Goal: Task Accomplishment & Management: Use online tool/utility

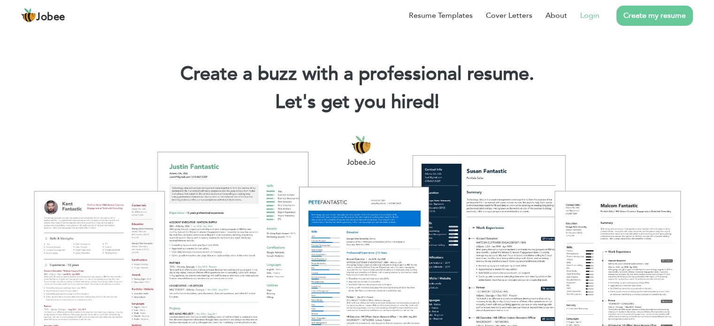
click at [593, 16] on link "Login" at bounding box center [590, 15] width 19 height 11
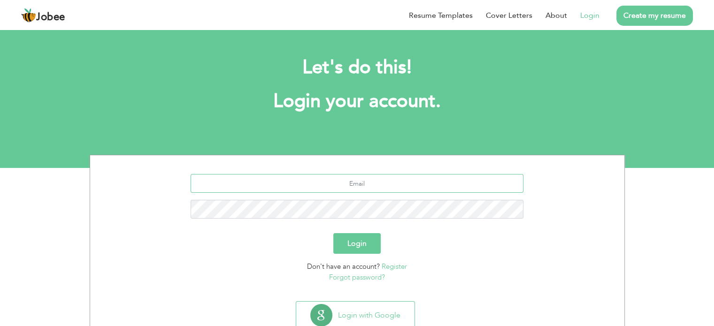
click at [356, 183] on input "text" at bounding box center [357, 183] width 333 height 19
type input "[EMAIL_ADDRESS][DOMAIN_NAME]"
click at [363, 248] on button "Login" at bounding box center [357, 243] width 47 height 21
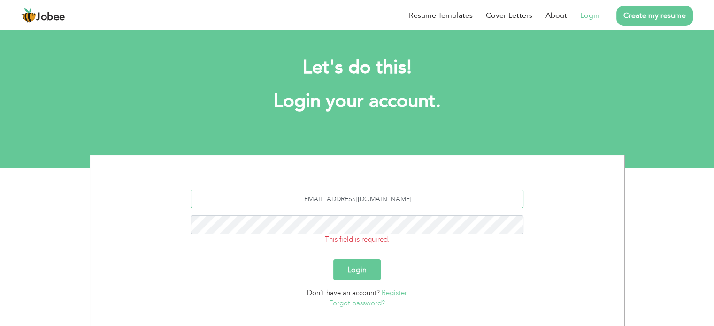
click at [404, 195] on input "[EMAIL_ADDRESS][DOMAIN_NAME]" at bounding box center [357, 199] width 333 height 19
click at [363, 264] on button "Login" at bounding box center [357, 270] width 47 height 21
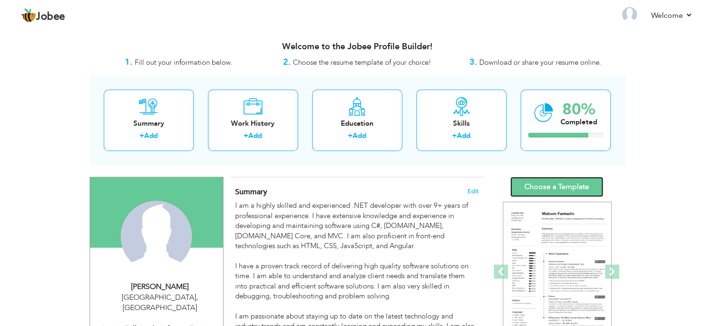
click at [557, 186] on link "Choose a Template" at bounding box center [557, 187] width 93 height 20
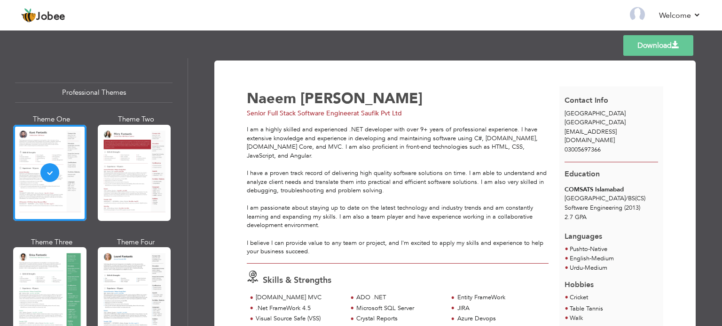
click at [128, 164] on div at bounding box center [134, 173] width 73 height 96
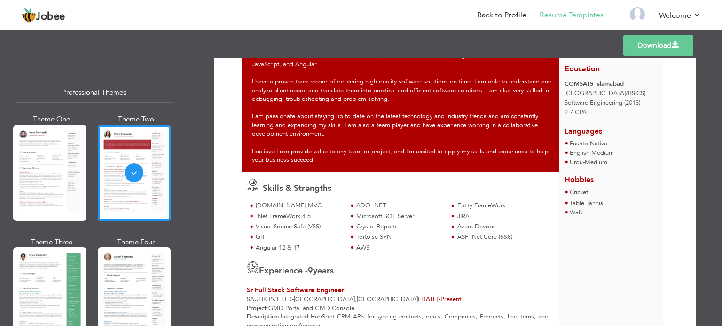
scroll to position [94, 0]
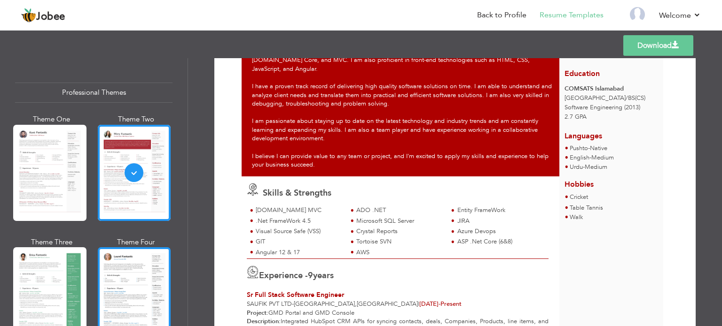
click at [129, 282] on div at bounding box center [134, 296] width 73 height 96
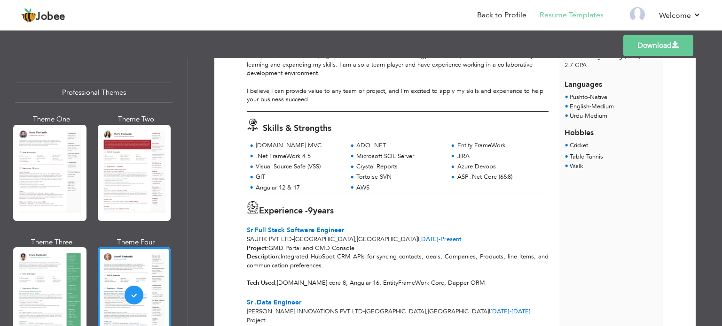
scroll to position [8, 0]
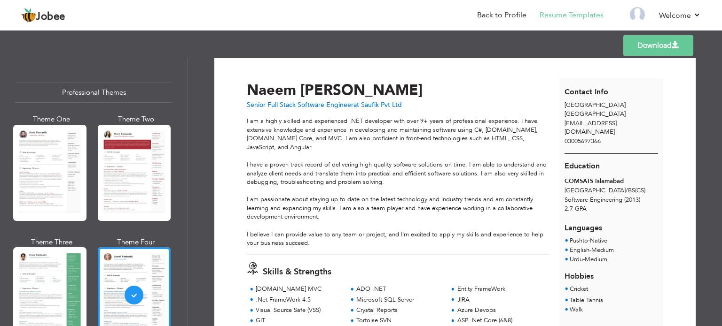
click at [654, 47] on link "Download" at bounding box center [658, 45] width 70 height 21
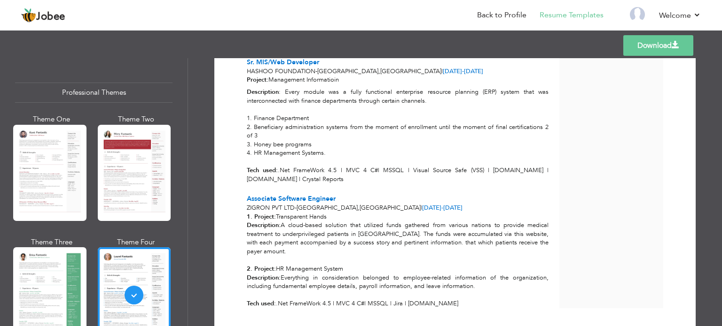
scroll to position [1089, 0]
